Goal: Task Accomplishment & Management: Use online tool/utility

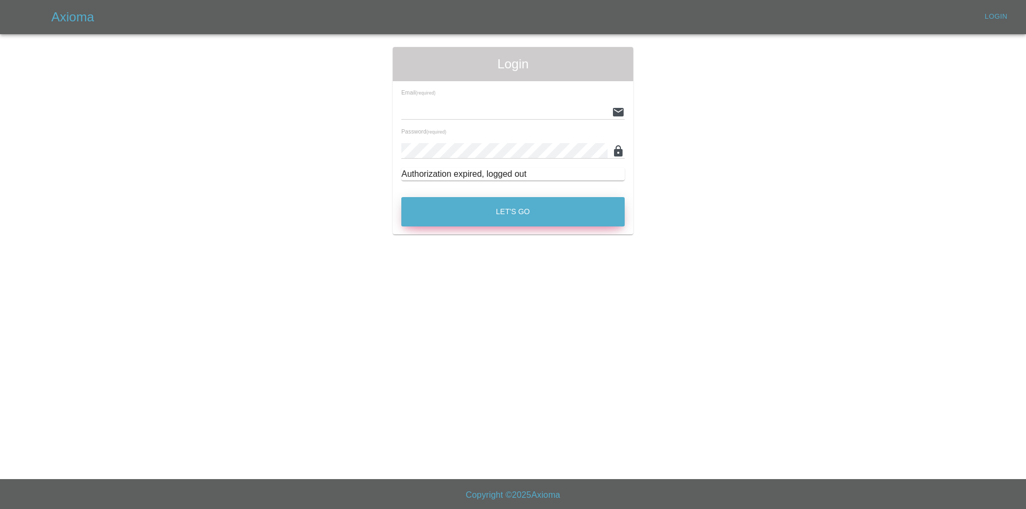
type input "tuncayhuseynov@gmail.com"
click at [437, 221] on button "Let's Go" at bounding box center [512, 211] width 223 height 29
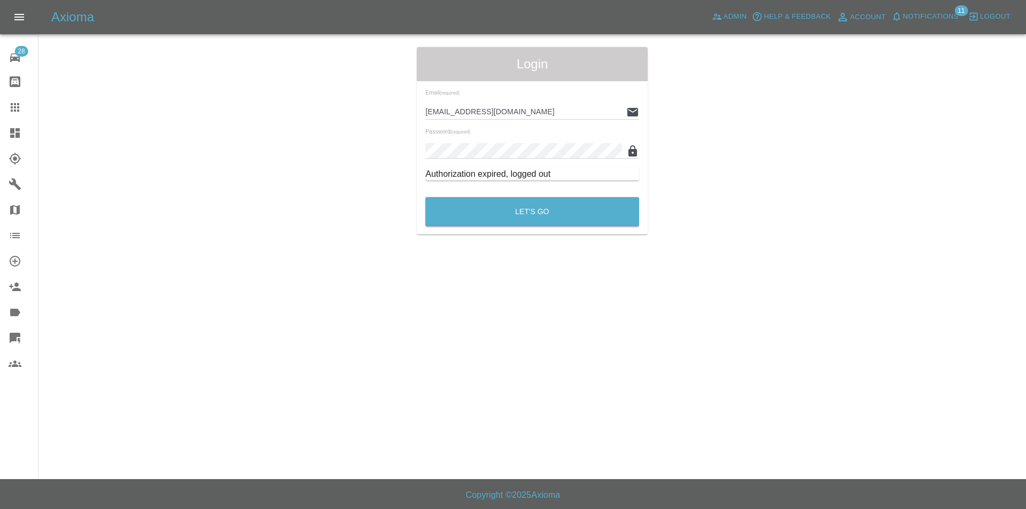
click at [4, 336] on link "Quick Quote" at bounding box center [19, 338] width 38 height 26
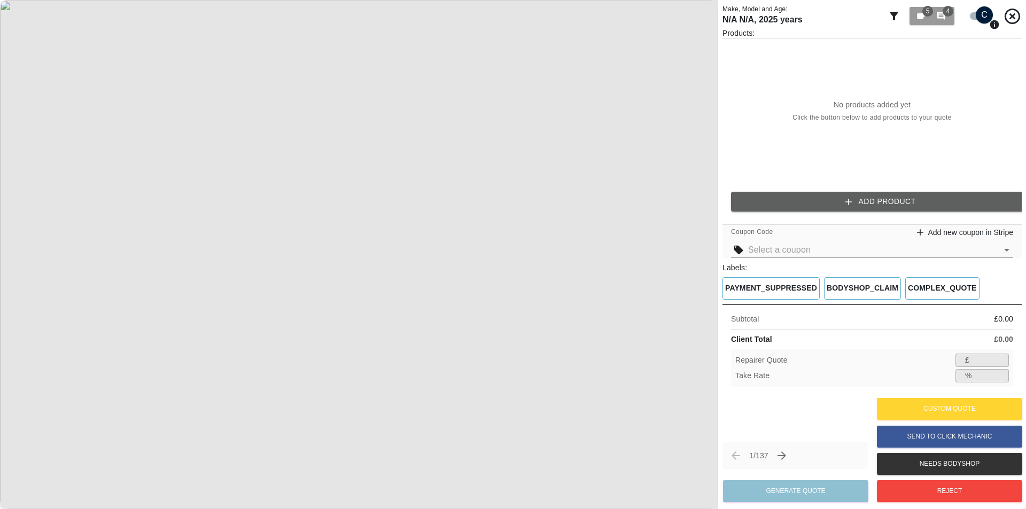
click at [832, 417] on div "1 / 137 Generate Quote Custom Quote Send to Click Mechanic Needs Bodyshop Reject" at bounding box center [871, 449] width 299 height 109
click at [894, 15] on icon at bounding box center [893, 16] width 9 height 9
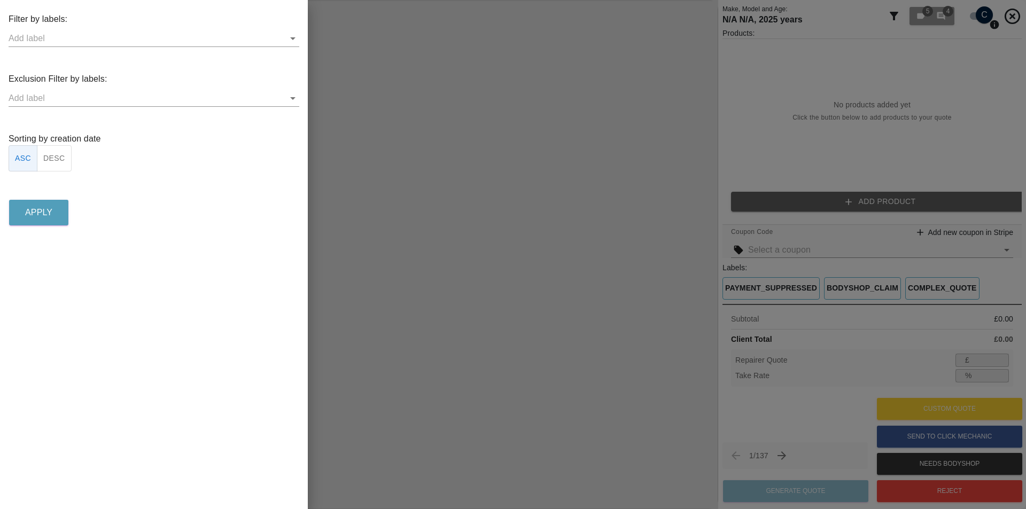
drag, startPoint x: 856, startPoint y: 47, endPoint x: 885, endPoint y: 41, distance: 28.9
click at [862, 46] on div at bounding box center [513, 254] width 1026 height 509
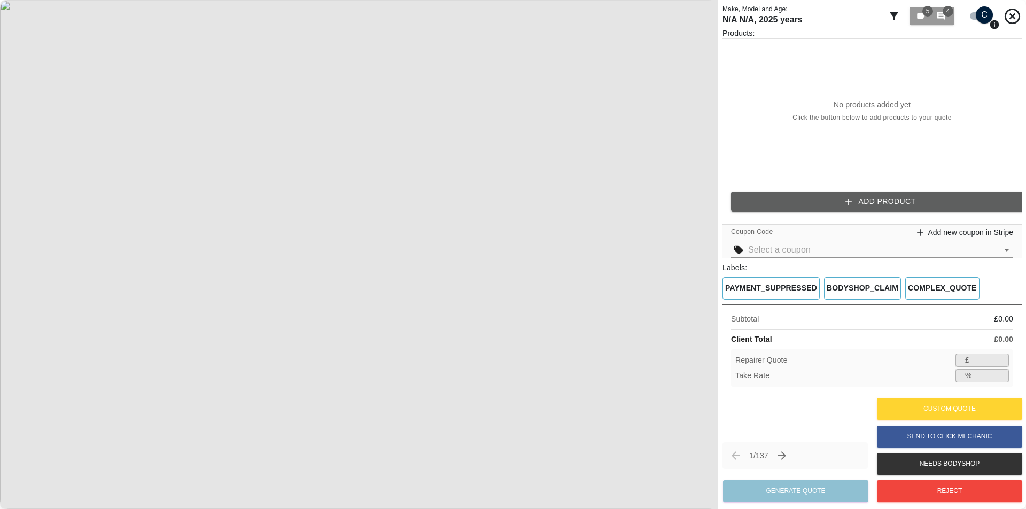
click at [947, 26] on div "5 4" at bounding box center [932, 16] width 46 height 24
click at [947, 25] on button "5 4" at bounding box center [931, 16] width 45 height 18
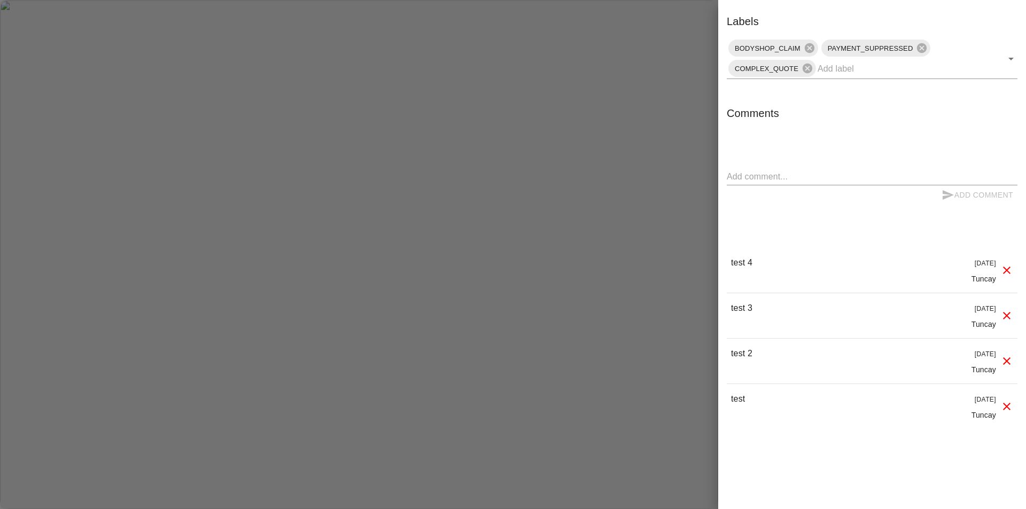
click at [644, 83] on div at bounding box center [513, 254] width 1026 height 509
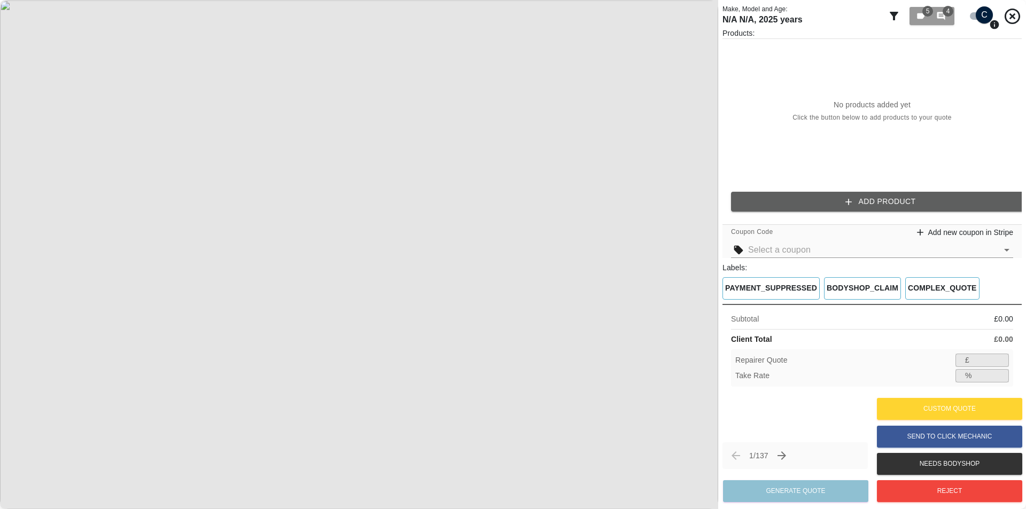
click at [957, 24] on div "5 4" at bounding box center [954, 16] width 134 height 24
click at [952, 20] on button "5 4" at bounding box center [931, 16] width 45 height 18
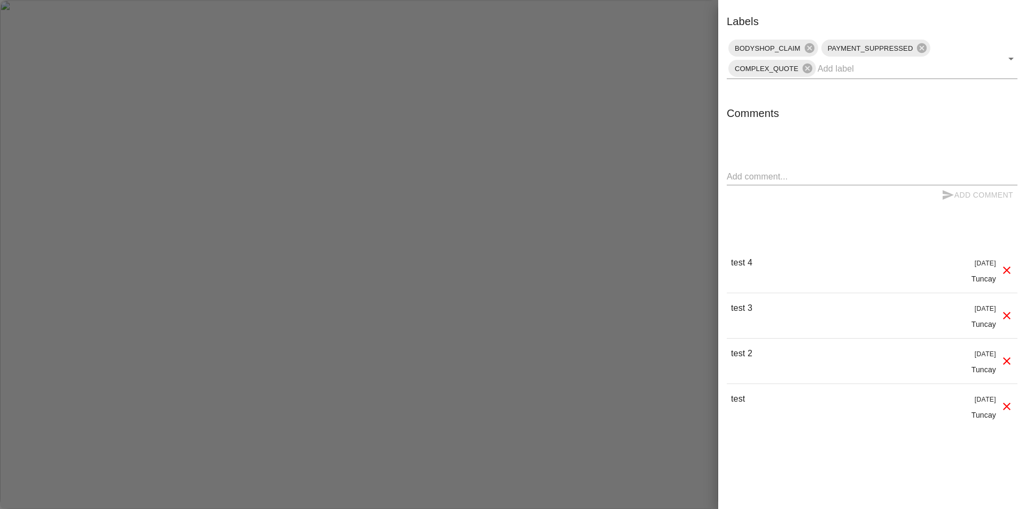
click at [801, 173] on textarea at bounding box center [871, 176] width 291 height 12
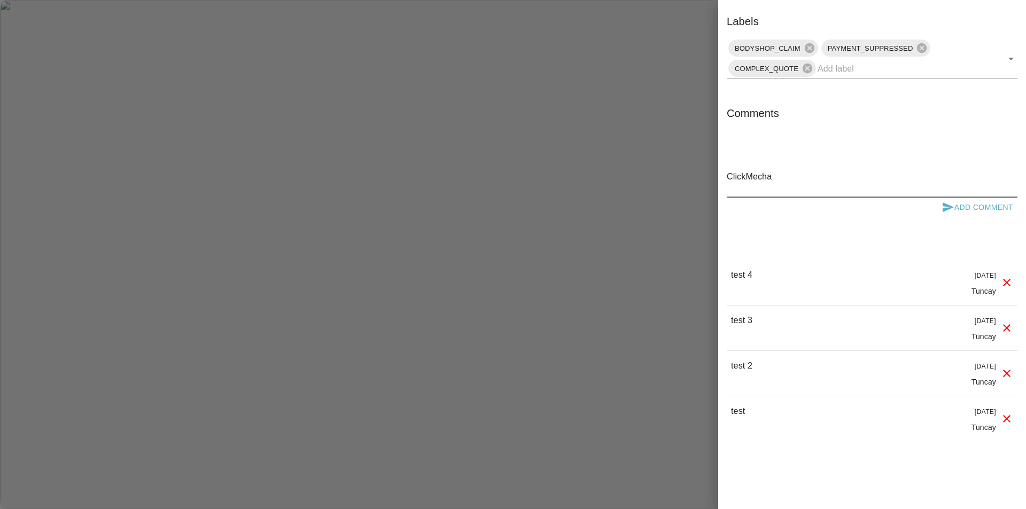
type textarea "ClickMecha"
click at [934, 207] on div "Add Comment" at bounding box center [871, 208] width 291 height 20
click at [952, 208] on icon "submit" at bounding box center [947, 207] width 11 height 10
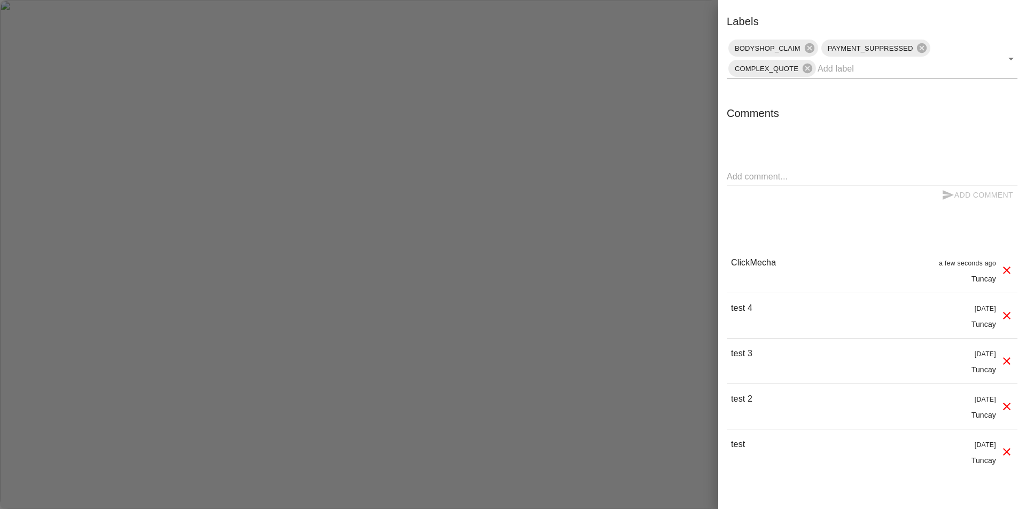
click at [639, 207] on div at bounding box center [513, 254] width 1026 height 509
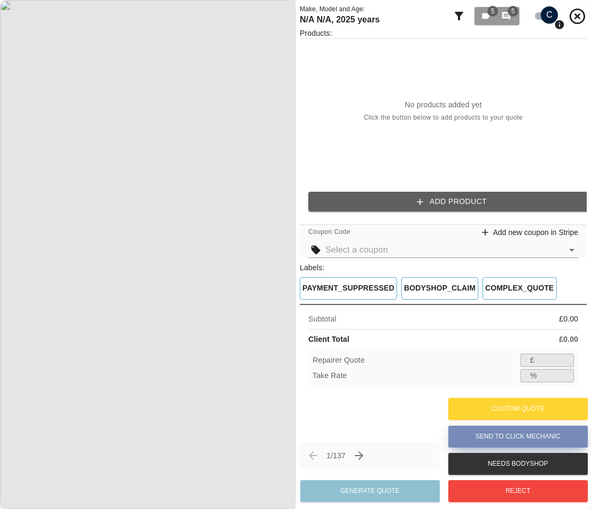
click at [516, 437] on button "Send to Click Mechanic" at bounding box center [517, 437] width 139 height 22
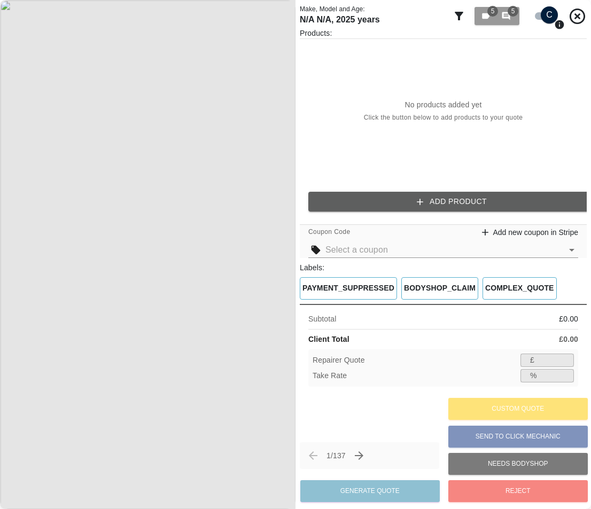
click at [508, 436] on div "Send to Click Mechanic" at bounding box center [517, 436] width 139 height 27
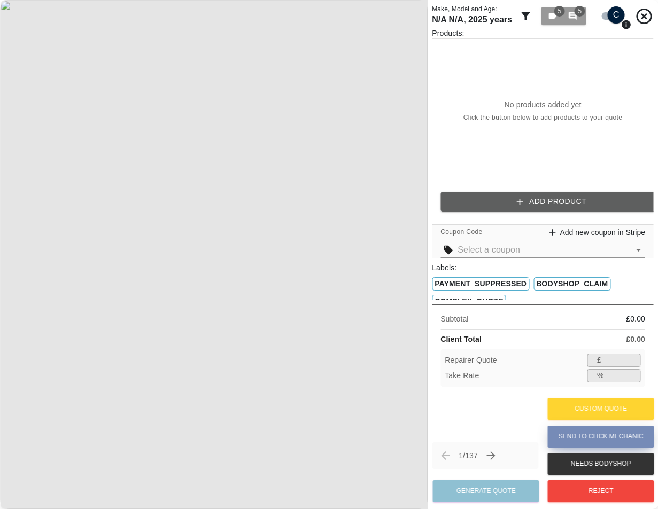
click at [572, 443] on button "Send to Click Mechanic" at bounding box center [600, 437] width 106 height 22
click at [575, 434] on button "Send to Click Mechanic" at bounding box center [600, 437] width 106 height 22
click at [582, 442] on button "Send to Click Mechanic" at bounding box center [600, 437] width 106 height 22
click at [577, 434] on button "Send to Click Mechanic" at bounding box center [600, 437] width 106 height 22
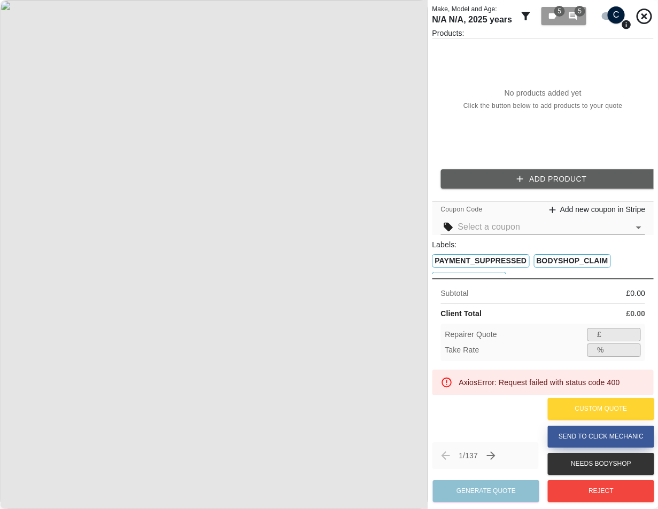
click at [602, 440] on button "Send to Click Mechanic" at bounding box center [600, 437] width 106 height 22
click at [511, 442] on div "1 / 137" at bounding box center [485, 455] width 106 height 27
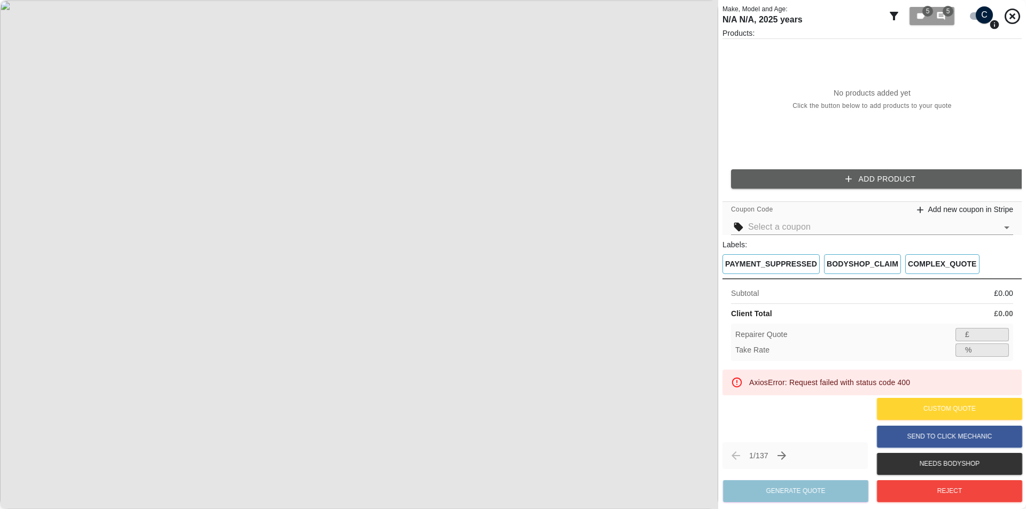
click at [657, 423] on div "1 / 137 Generate Quote Custom Quote Send to Click Mechanic Needs Bodyshop Reject" at bounding box center [871, 449] width 299 height 109
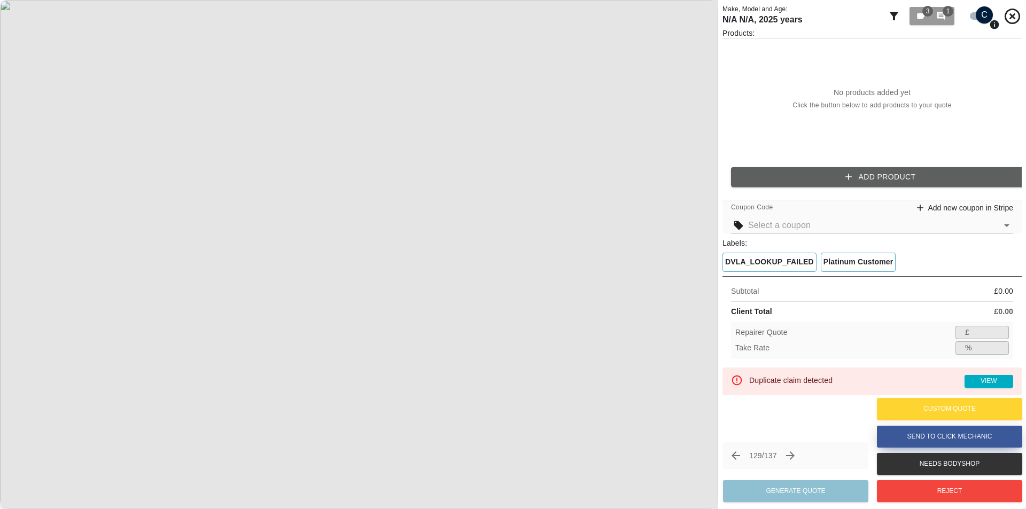
click at [657, 432] on button "Send to Click Mechanic" at bounding box center [949, 437] width 145 height 22
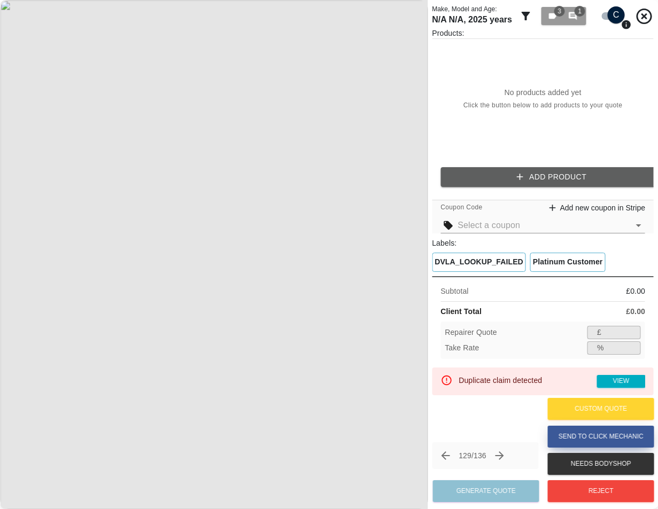
click at [576, 440] on button "Send to Click Mechanic" at bounding box center [600, 437] width 106 height 22
